Goal: Information Seeking & Learning: Learn about a topic

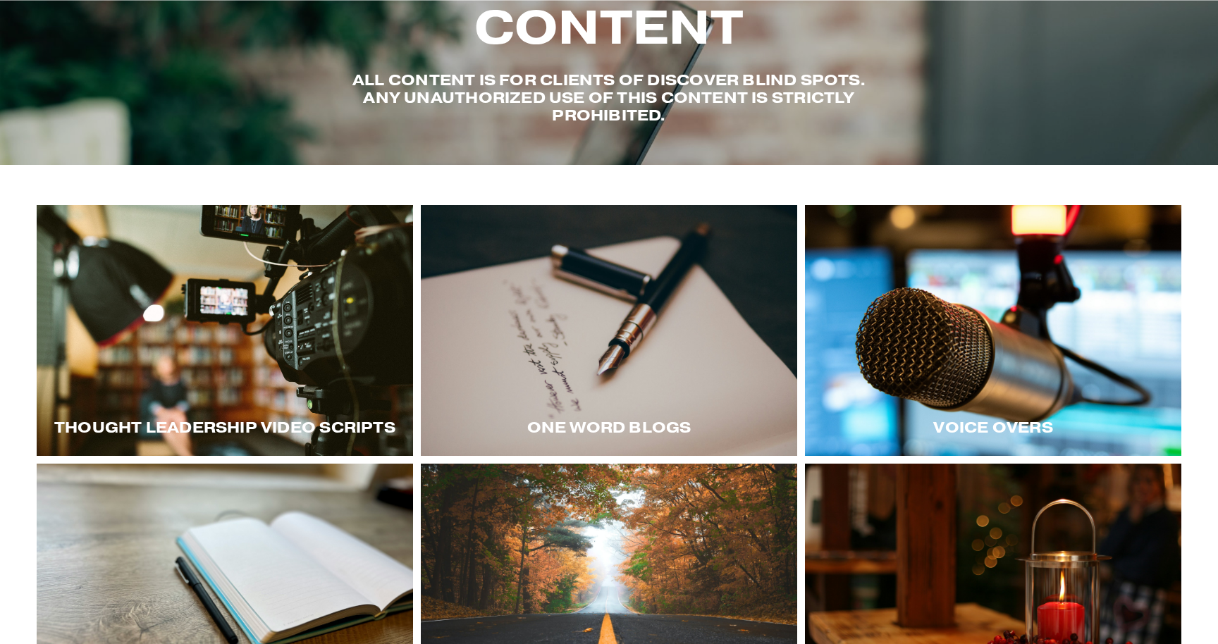
scroll to position [97, 0]
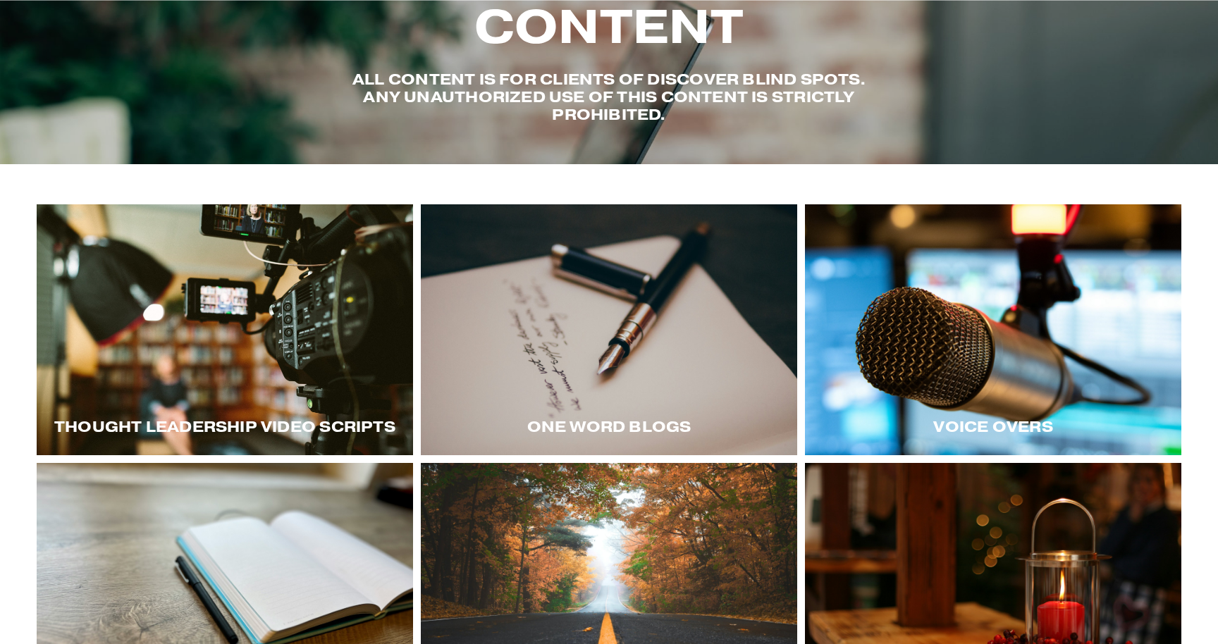
click at [957, 339] on div at bounding box center [993, 329] width 376 height 251
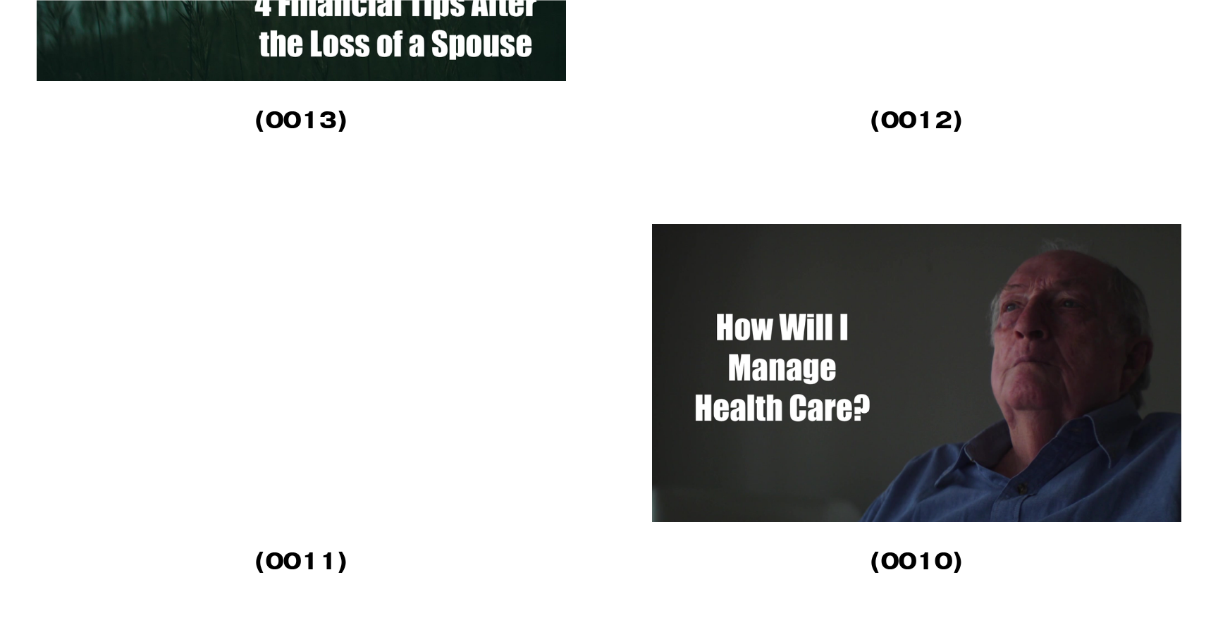
scroll to position [4543, 0]
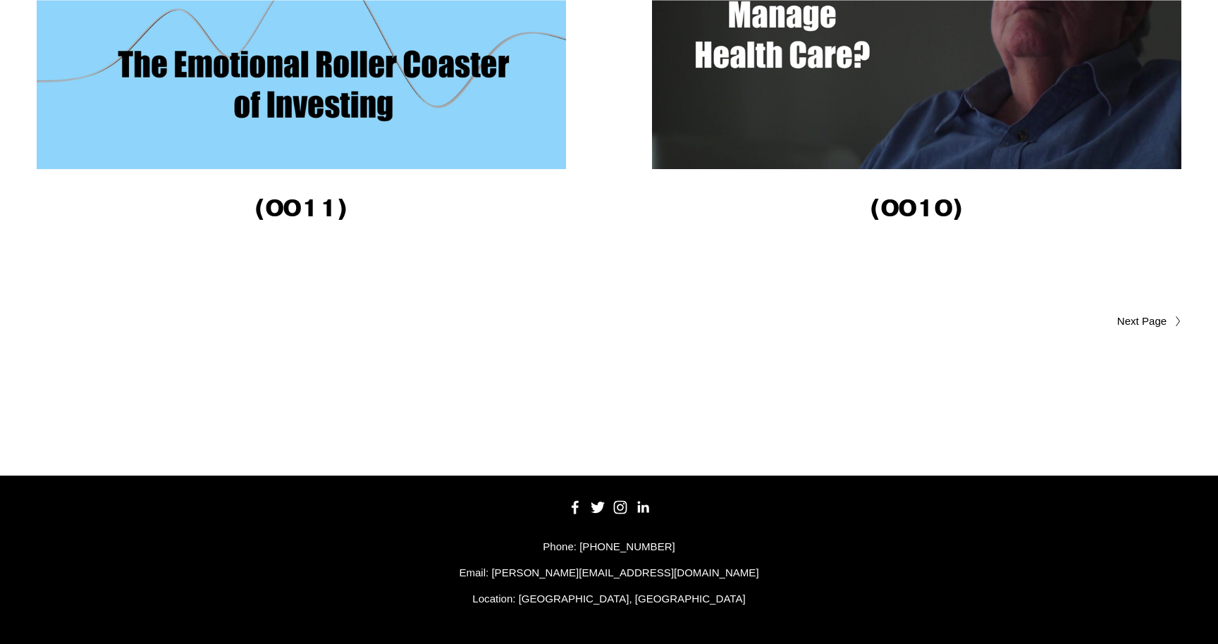
click at [1146, 320] on span "Older Posts" at bounding box center [1114, 321] width 105 height 17
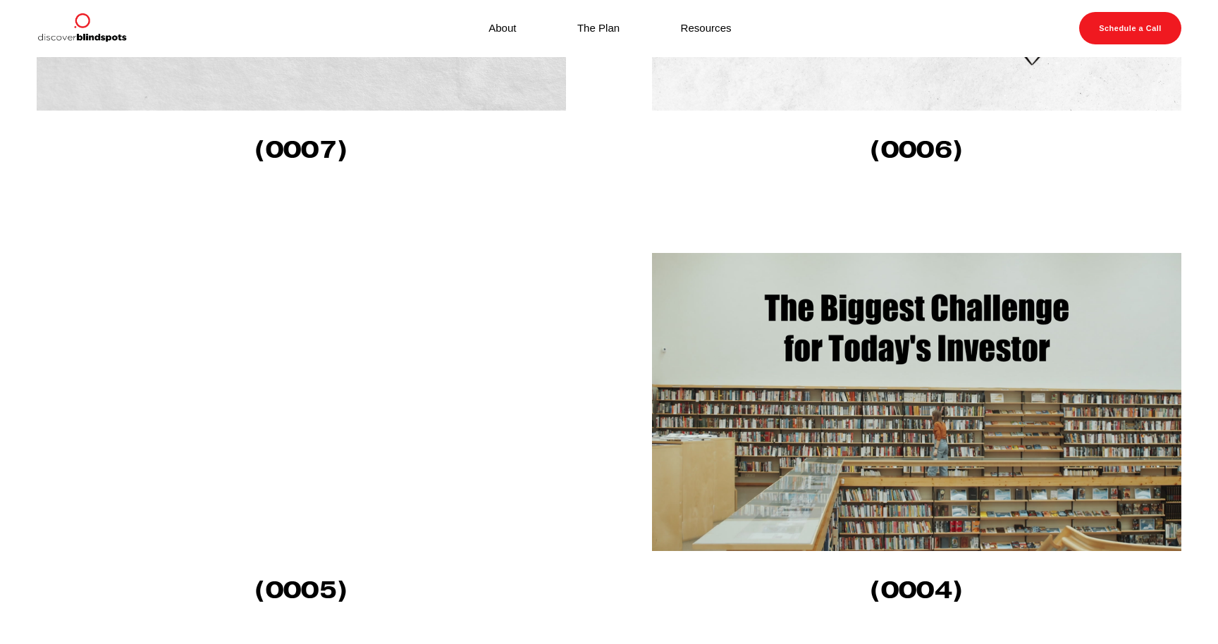
scroll to position [997, 0]
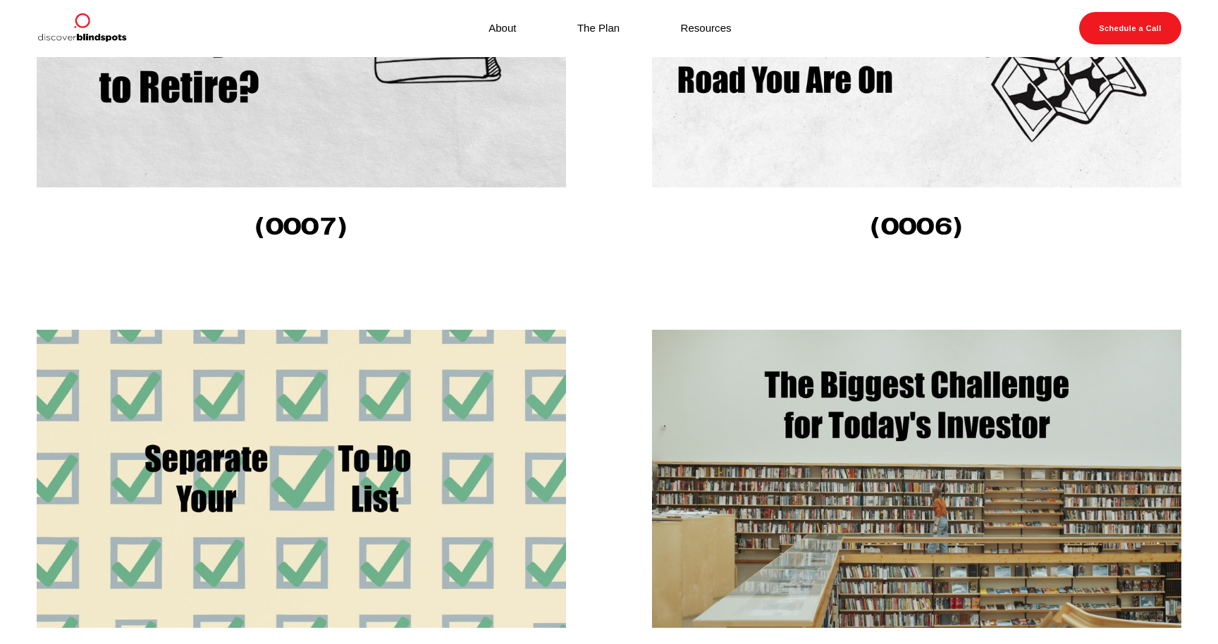
click at [896, 118] on img at bounding box center [917, 38] width 531 height 298
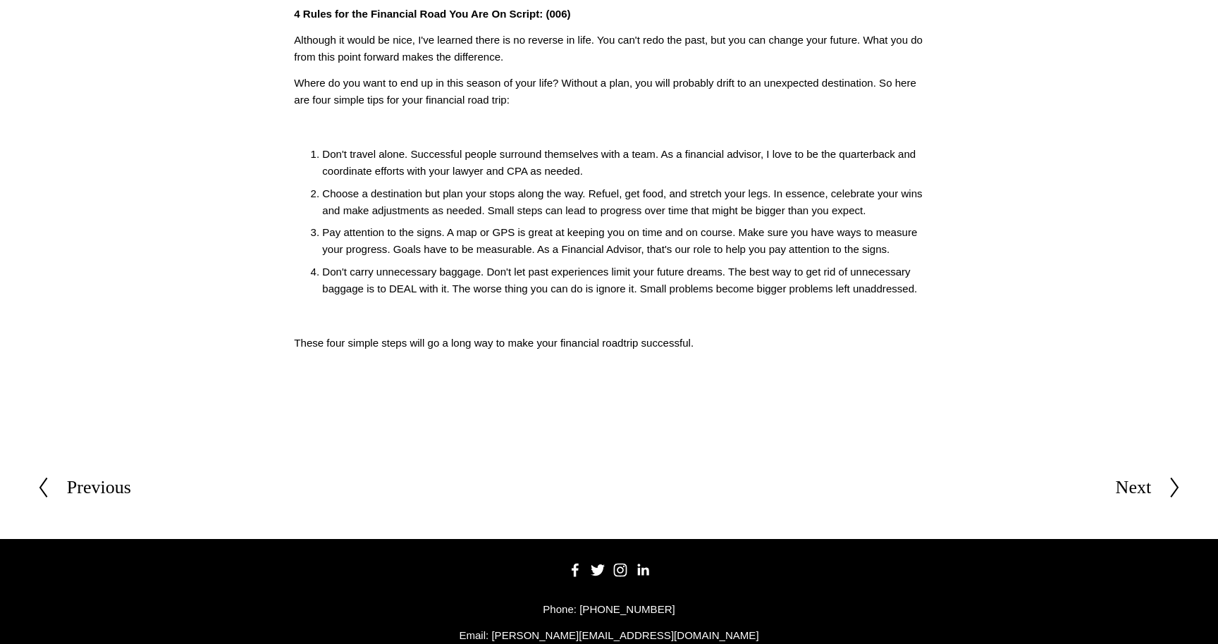
scroll to position [412, 0]
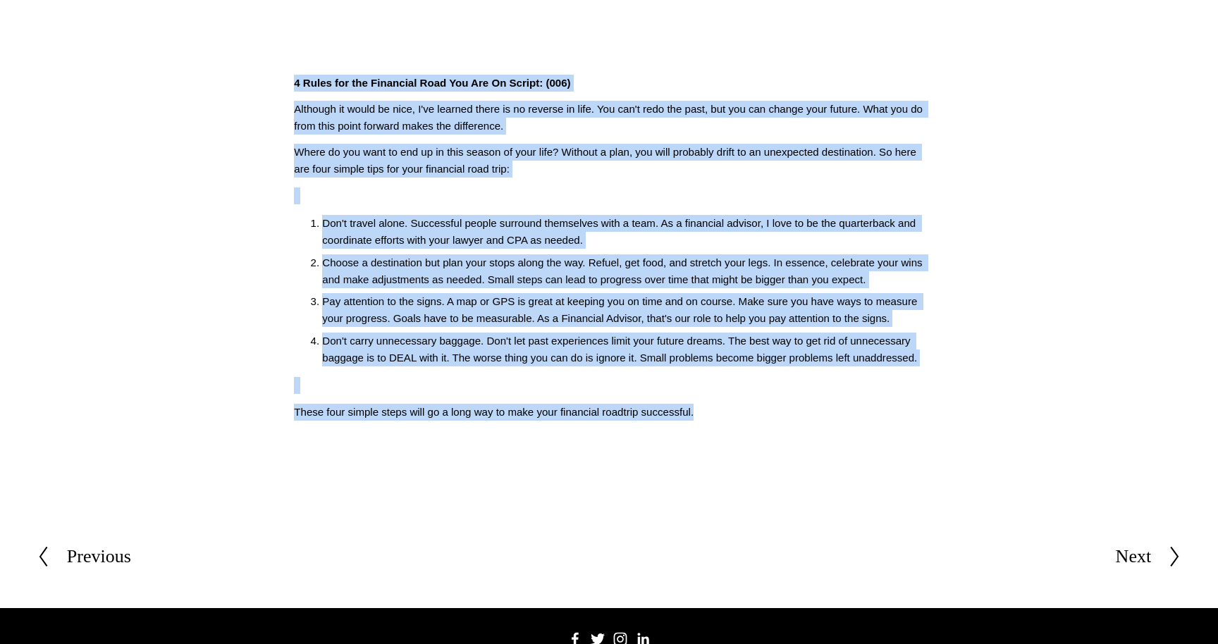
drag, startPoint x: 739, startPoint y: 443, endPoint x: 283, endPoint y: 87, distance: 579.1
click at [283, 87] on div "4 Rules for the Financial Road You Are On Script: (006) Although it would be ni…" at bounding box center [608, 248] width 653 height 370
copy div "0 Lorem ips dol Sitametco Adip Eli Sed Do Eiusmo: (740) Temporin ut labor et do…"
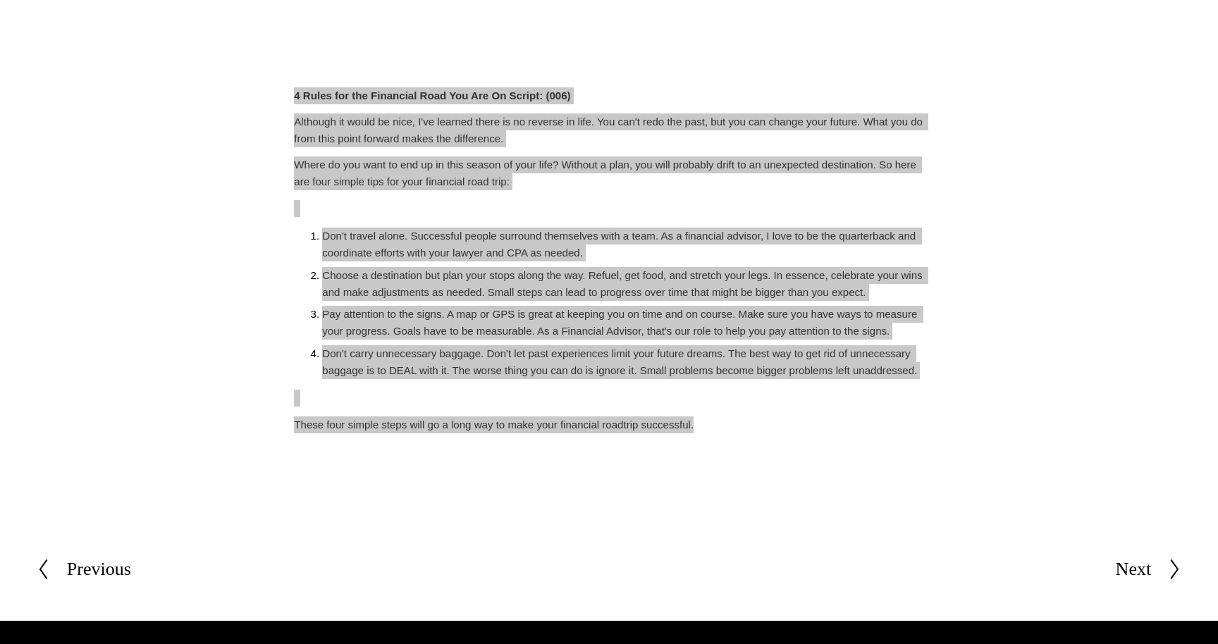
scroll to position [370, 0]
